Goal: Complete application form

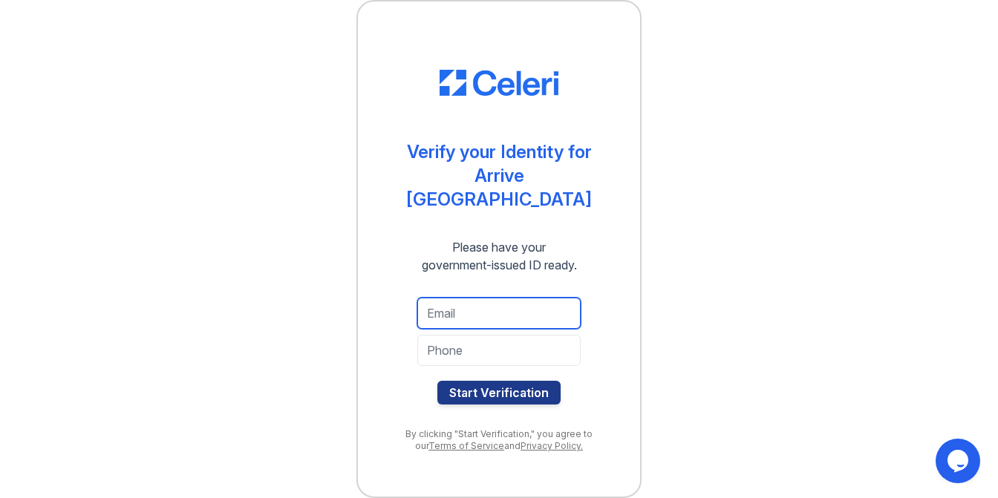
click at [536, 299] on input "email" at bounding box center [498, 313] width 163 height 31
type input "[EMAIL_ADDRESS][DOMAIN_NAME]"
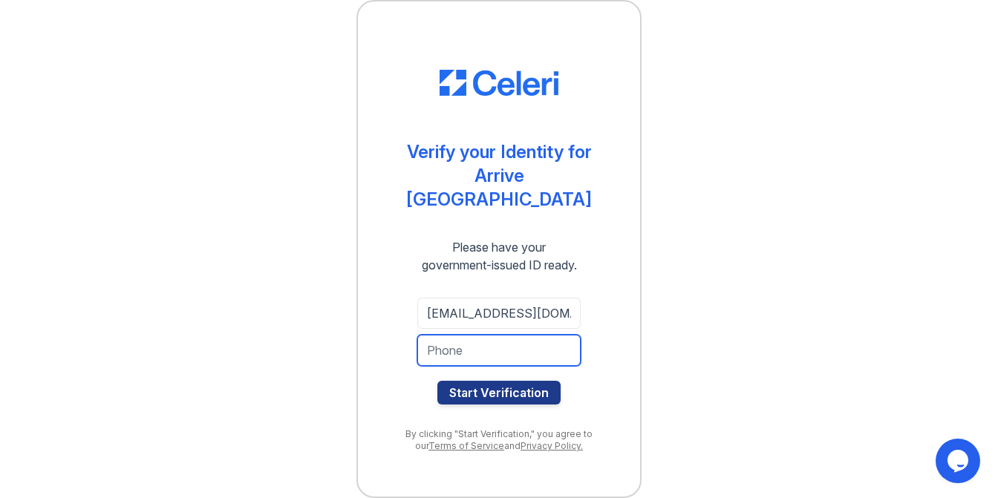
click at [512, 336] on input "tel" at bounding box center [498, 350] width 163 height 31
type input "8474456580"
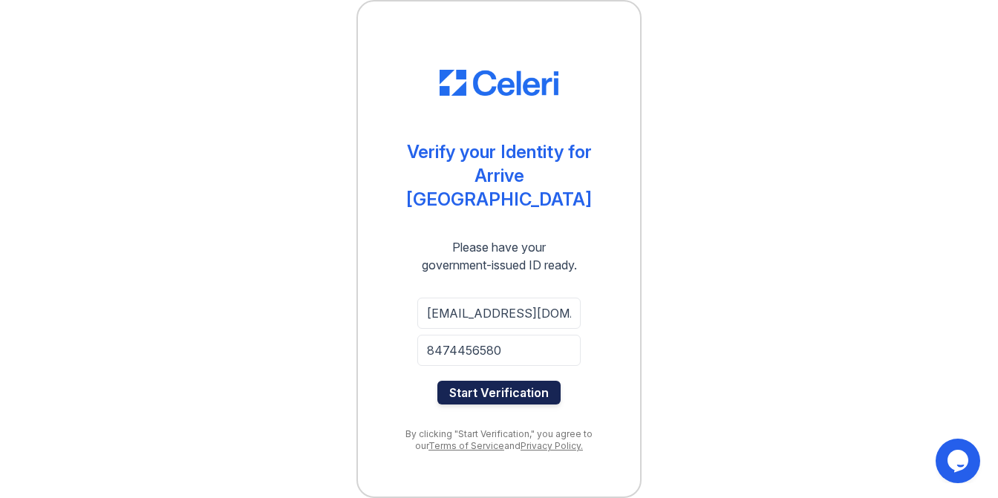
click at [518, 381] on button "Start Verification" at bounding box center [498, 393] width 123 height 24
